Goal: Find specific page/section: Find specific page/section

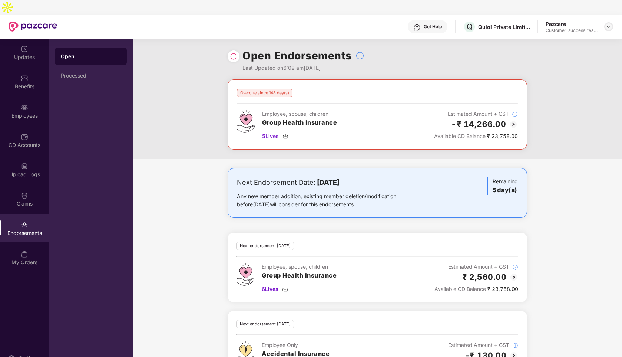
click at [608, 24] on img at bounding box center [609, 27] width 6 height 6
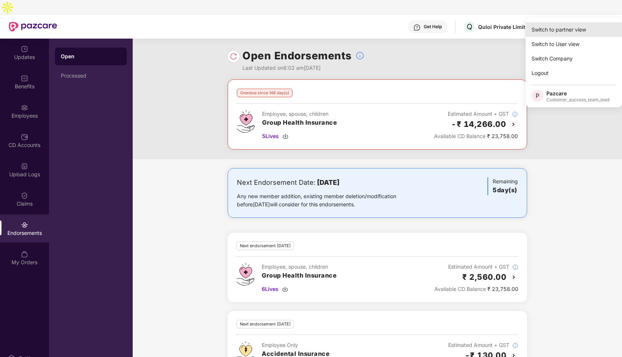
click at [580, 29] on div "Switch to partner view" at bounding box center [574, 29] width 96 height 14
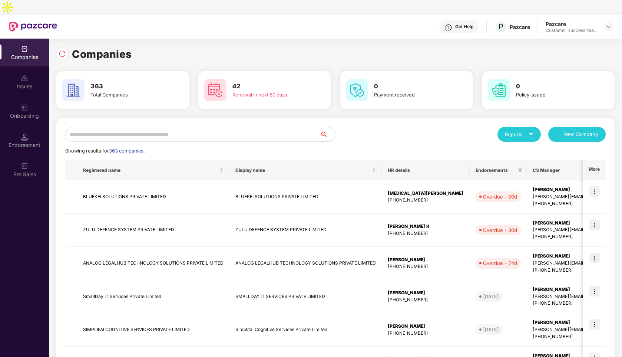
click at [203, 127] on input "text" at bounding box center [192, 134] width 255 height 15
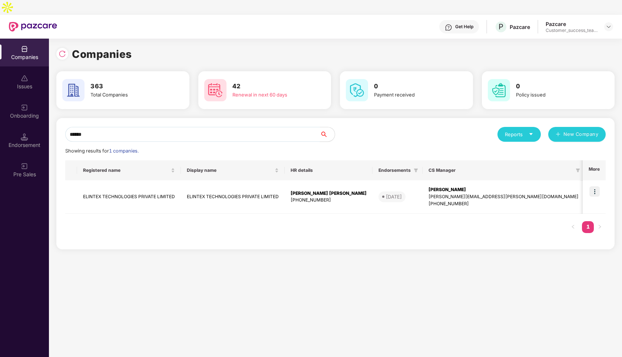
type input "*******"
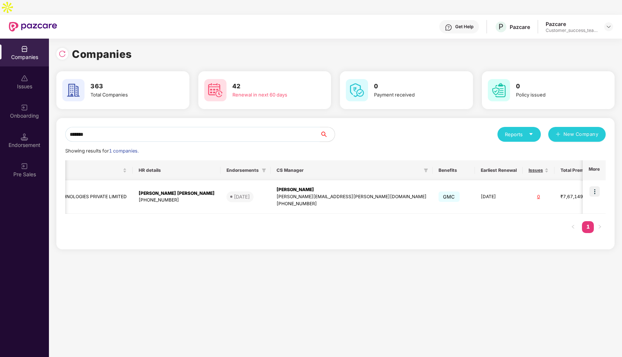
scroll to position [0, 152]
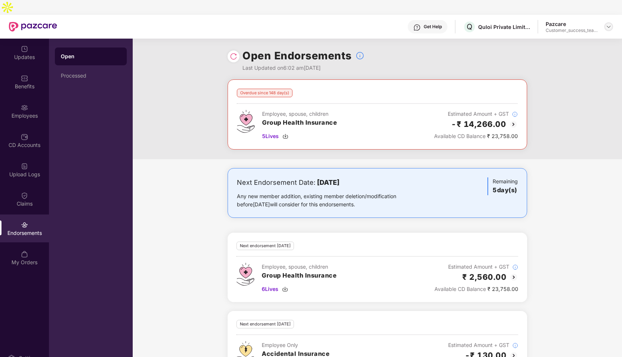
click at [608, 22] on div at bounding box center [609, 26] width 9 height 9
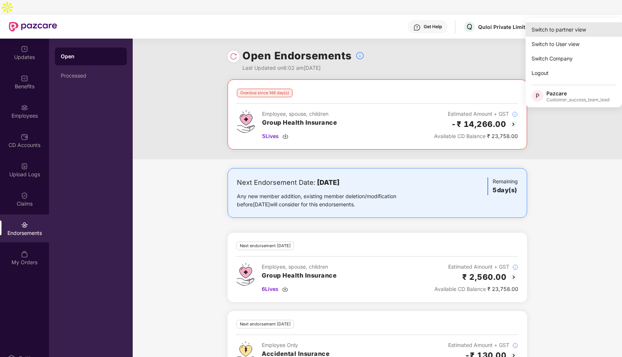
click at [555, 33] on div "Switch to partner view" at bounding box center [574, 29] width 96 height 14
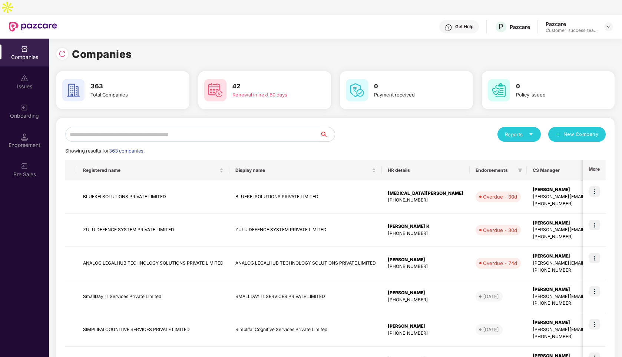
click at [148, 127] on input "text" at bounding box center [192, 134] width 255 height 15
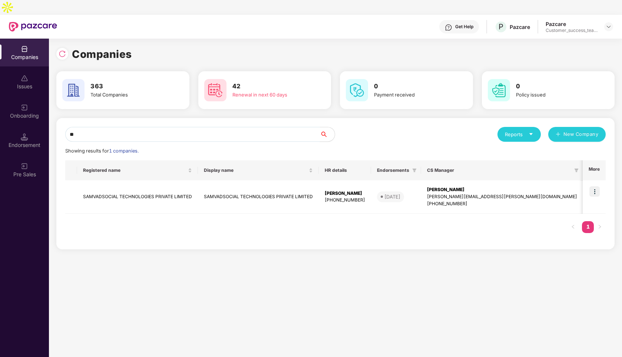
type input "*"
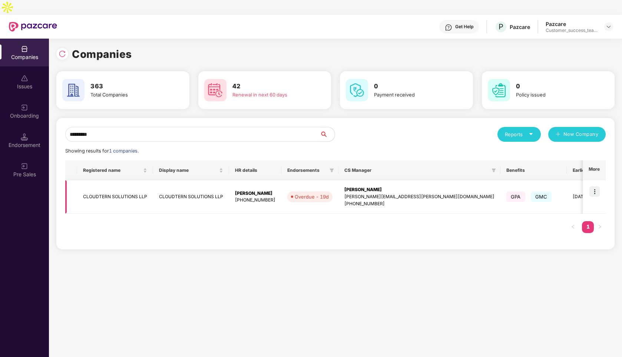
type input "*********"
click at [596, 186] on img at bounding box center [595, 191] width 10 height 10
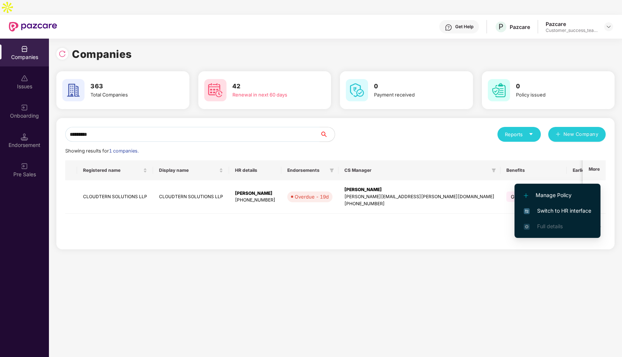
click at [547, 211] on span "Switch to HR interface" at bounding box center [558, 211] width 68 height 8
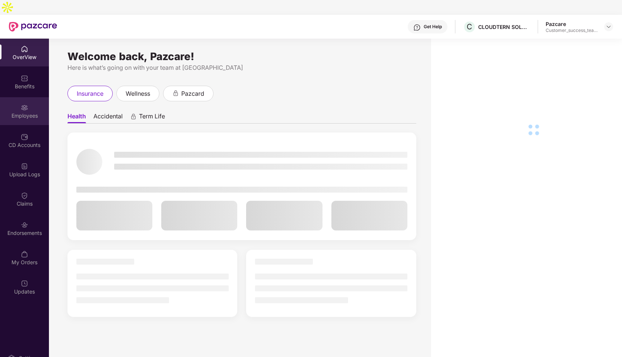
click at [25, 112] on div "Employees" at bounding box center [24, 115] width 49 height 7
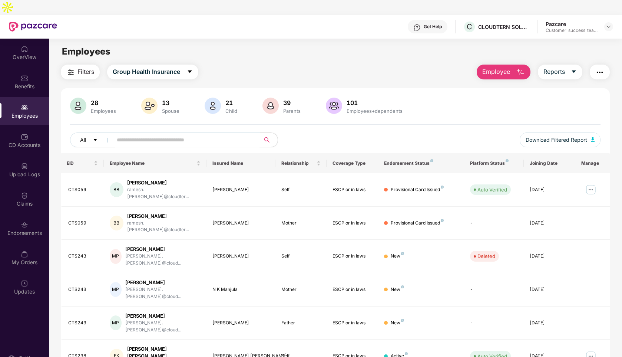
click at [157, 134] on input "text" at bounding box center [183, 139] width 133 height 11
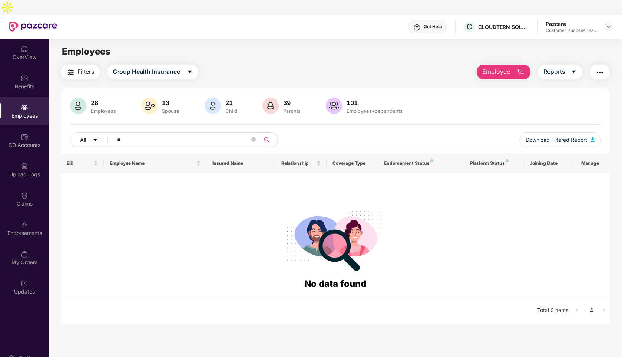
type input "*"
